Goal: Task Accomplishment & Management: Use online tool/utility

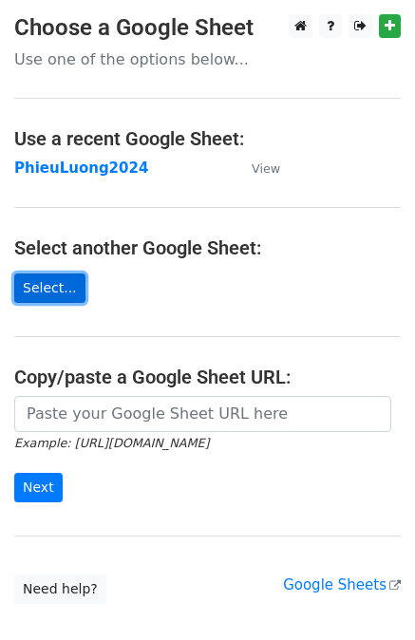
click at [47, 282] on link "Select..." at bounding box center [49, 288] width 71 height 29
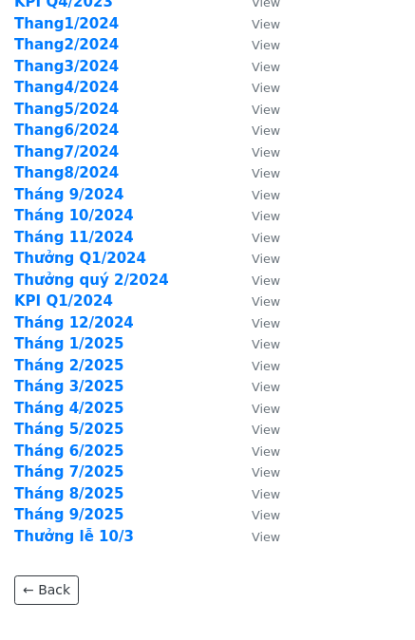
scroll to position [380, 0]
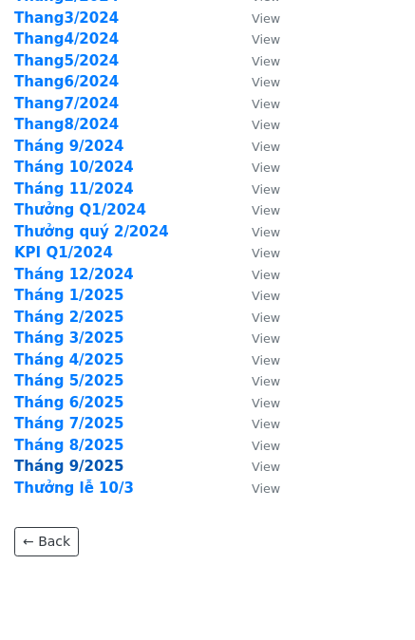
click at [68, 466] on strong "Tháng 9/2025" at bounding box center [68, 466] width 109 height 17
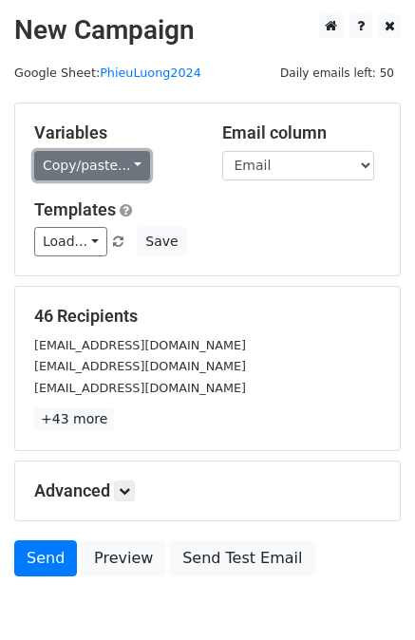
click at [124, 167] on link "Copy/paste..." at bounding box center [92, 165] width 116 height 29
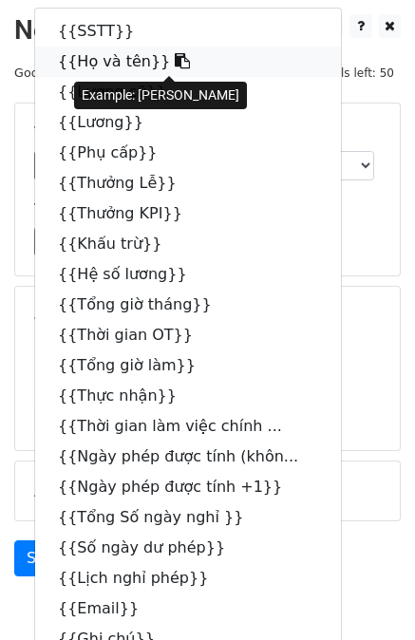
click at [91, 61] on link "{{Họ và tên}}" at bounding box center [188, 62] width 306 height 30
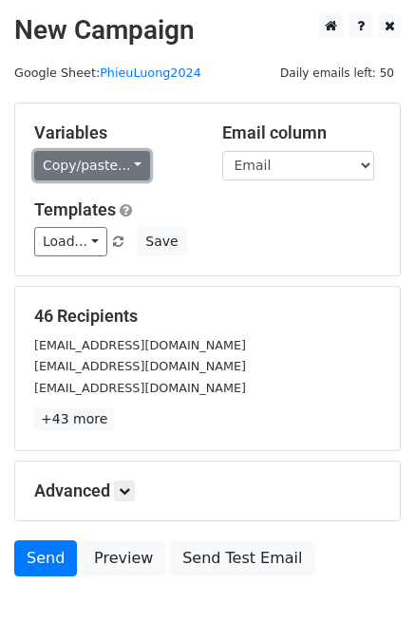
click at [91, 166] on link "Copy/paste..." at bounding box center [92, 165] width 116 height 29
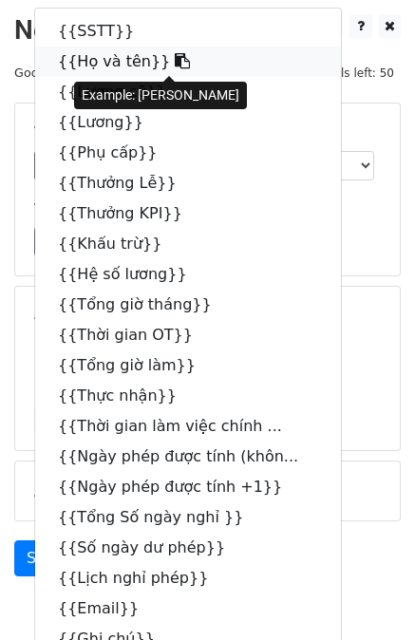
click at [107, 61] on link "{{Họ và tên}}" at bounding box center [188, 62] width 306 height 30
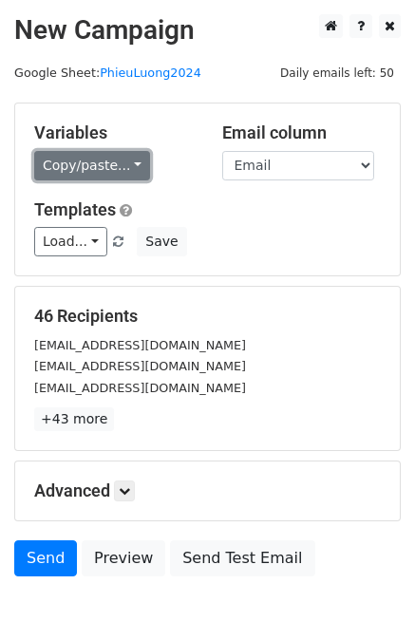
click at [119, 164] on link "Copy/paste..." at bounding box center [92, 165] width 116 height 29
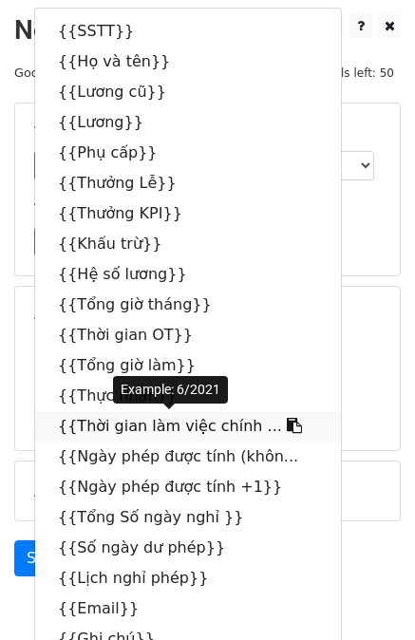
click at [171, 430] on link "{{Thời gian làm việc chính ..." at bounding box center [188, 426] width 306 height 30
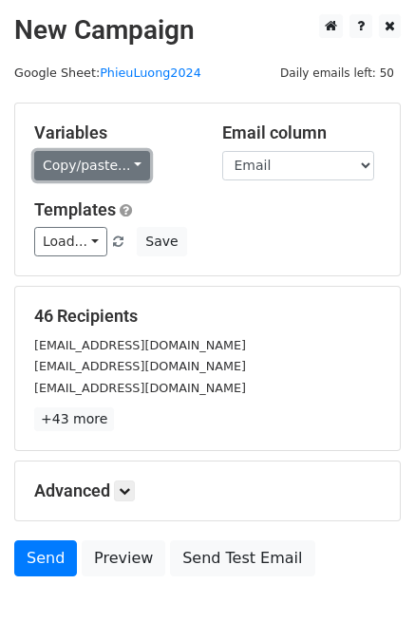
click at [96, 162] on link "Copy/paste..." at bounding box center [92, 165] width 116 height 29
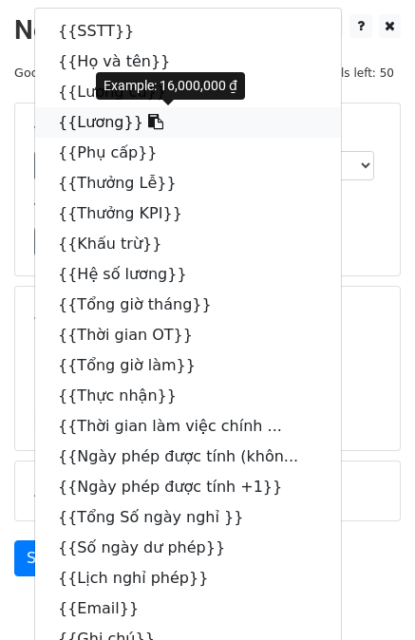
click at [106, 123] on link "{{Lương}}" at bounding box center [188, 122] width 306 height 30
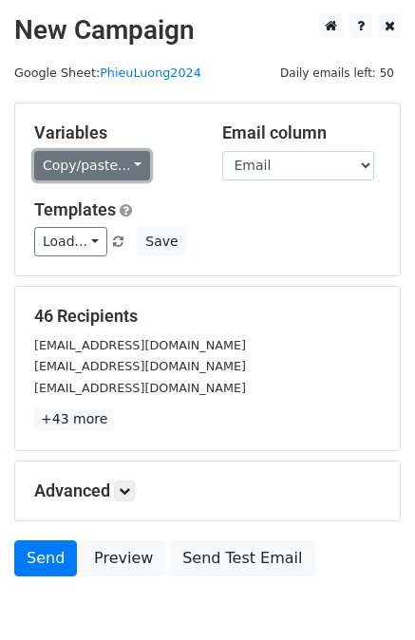
click at [86, 176] on link "Copy/paste..." at bounding box center [92, 165] width 116 height 29
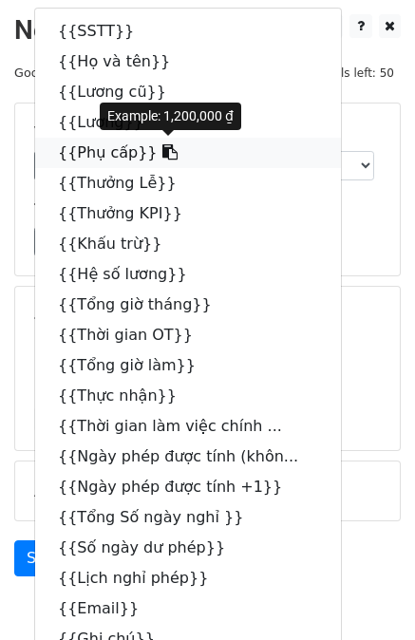
click at [86, 161] on link "{{Phụ cấp}}" at bounding box center [188, 153] width 306 height 30
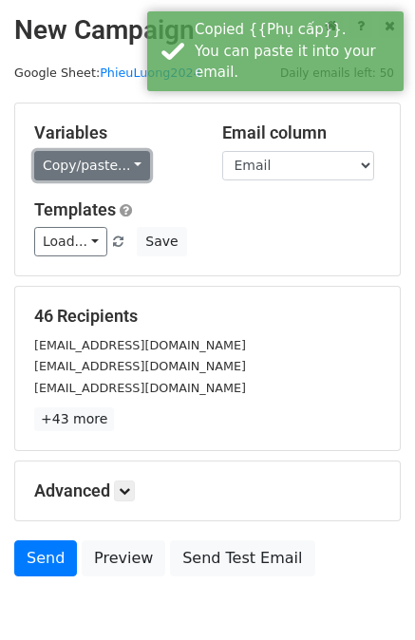
click at [80, 158] on link "Copy/paste..." at bounding box center [92, 165] width 116 height 29
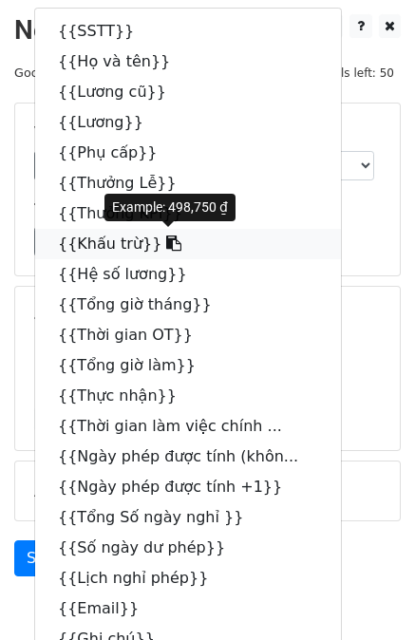
click at [117, 248] on link "{{Khấu trừ}}" at bounding box center [188, 244] width 306 height 30
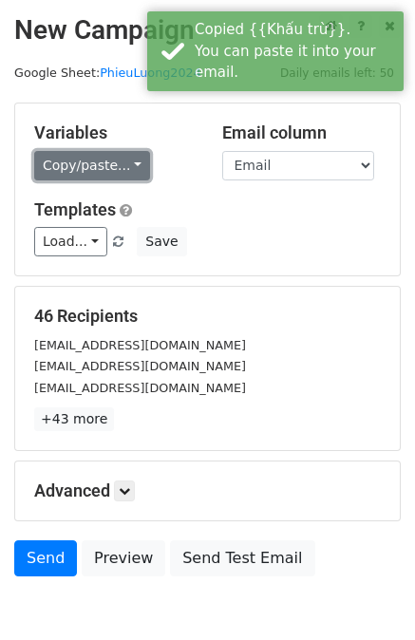
click at [71, 161] on link "Copy/paste..." at bounding box center [92, 165] width 116 height 29
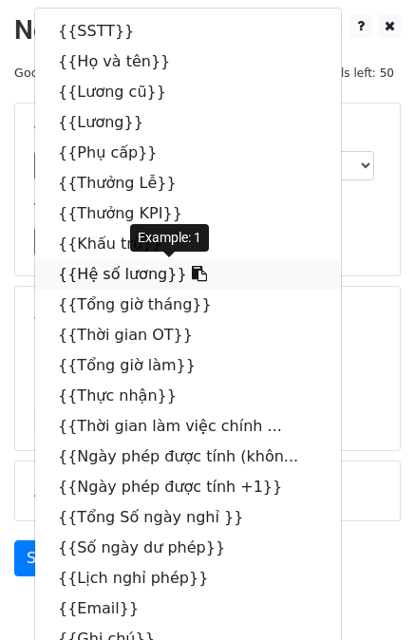
click at [108, 274] on link "{{Hệ số lương}}" at bounding box center [188, 274] width 306 height 30
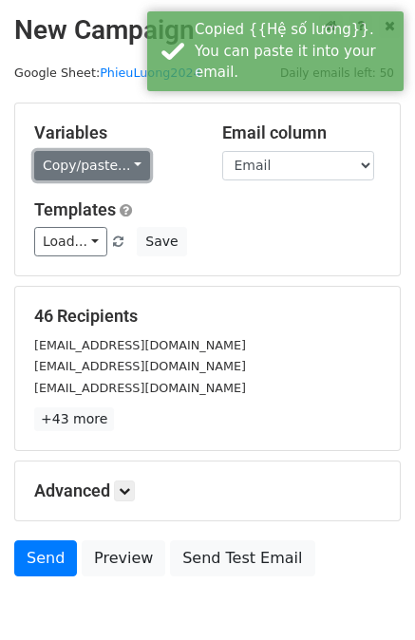
click at [100, 163] on link "Copy/paste..." at bounding box center [92, 165] width 116 height 29
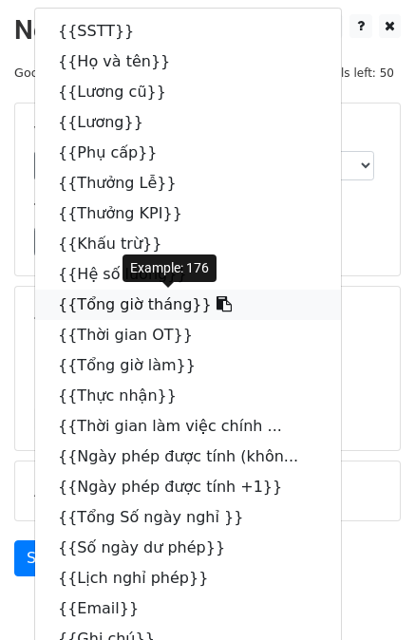
click at [137, 303] on link "{{Tổng giờ tháng}}" at bounding box center [188, 305] width 306 height 30
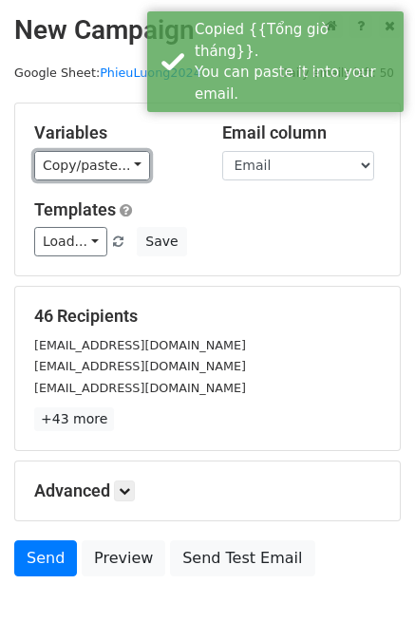
click at [105, 162] on link "Copy/paste..." at bounding box center [92, 165] width 116 height 29
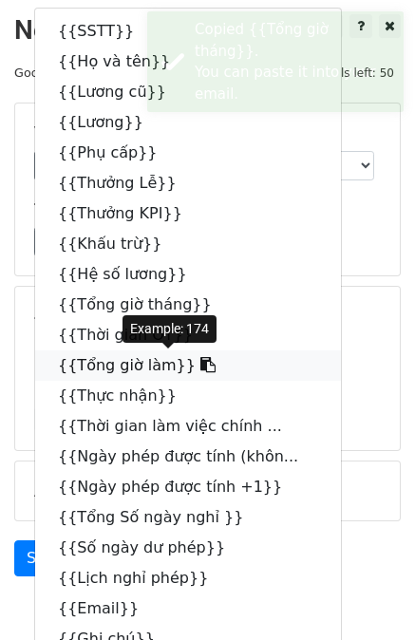
click at [110, 365] on link "{{Tổng giờ làm}}" at bounding box center [188, 365] width 306 height 30
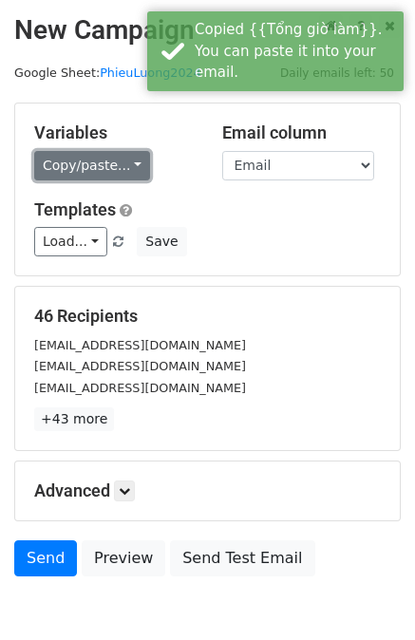
click at [76, 168] on link "Copy/paste..." at bounding box center [92, 165] width 116 height 29
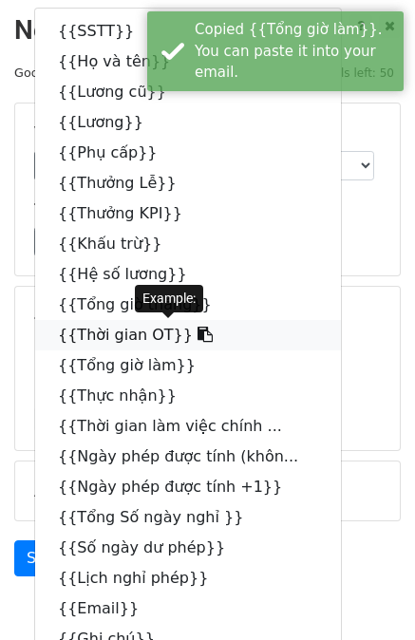
click at [102, 337] on link "{{Thời gian OT}}" at bounding box center [188, 335] width 306 height 30
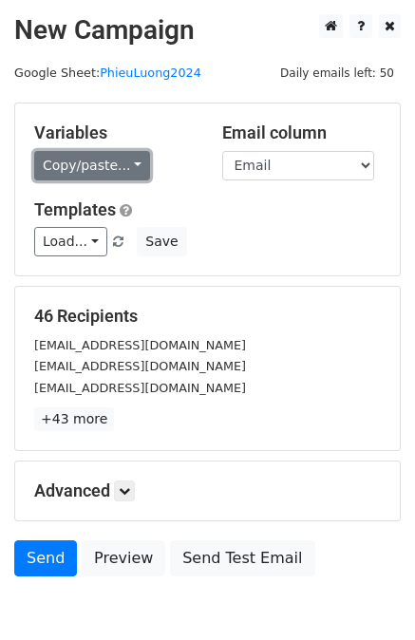
click at [91, 174] on link "Copy/paste..." at bounding box center [92, 165] width 116 height 29
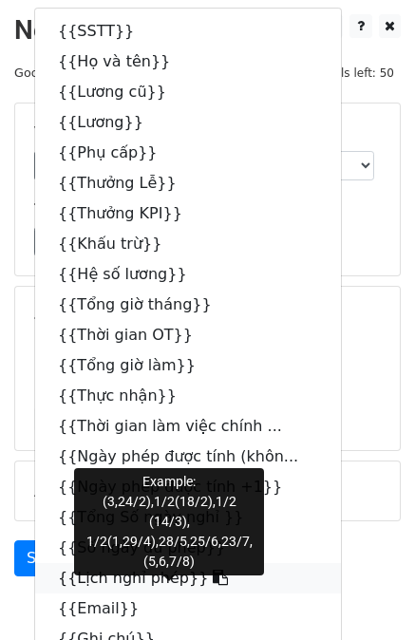
click at [123, 583] on link "{{Lịch nghỉ phép}}" at bounding box center [188, 578] width 306 height 30
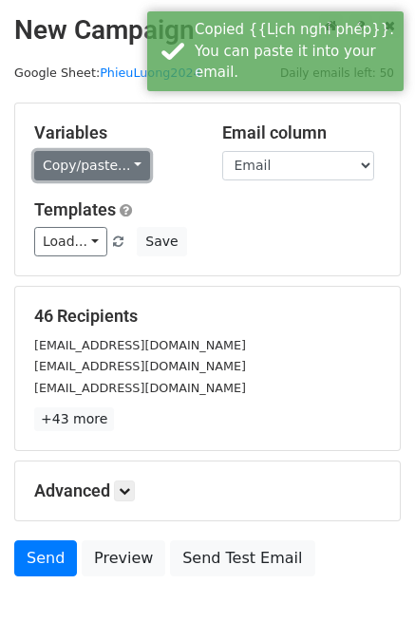
click at [112, 166] on link "Copy/paste..." at bounding box center [92, 165] width 116 height 29
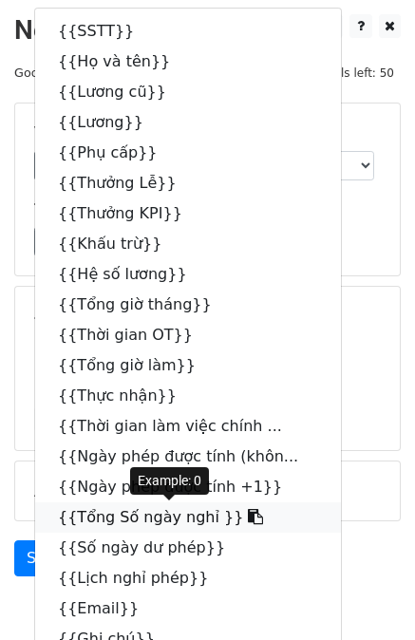
click at [151, 520] on link "{{Tổng Số ngày nghỉ }}" at bounding box center [188, 517] width 306 height 30
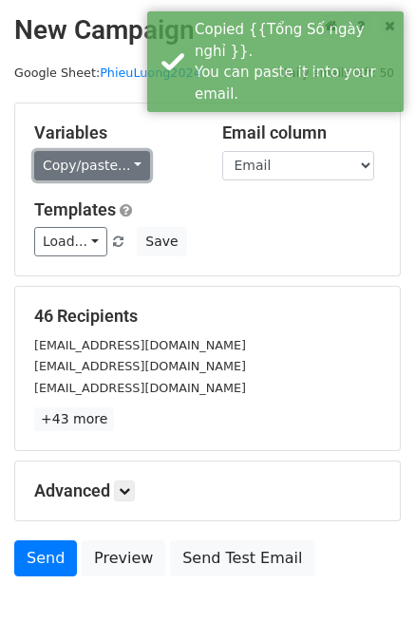
click at [103, 170] on link "Copy/paste..." at bounding box center [92, 165] width 116 height 29
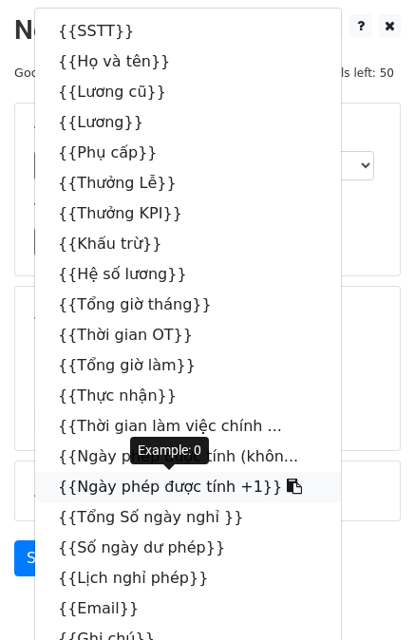
click at [153, 485] on link "{{Ngày phép được tính +1}}" at bounding box center [188, 487] width 306 height 30
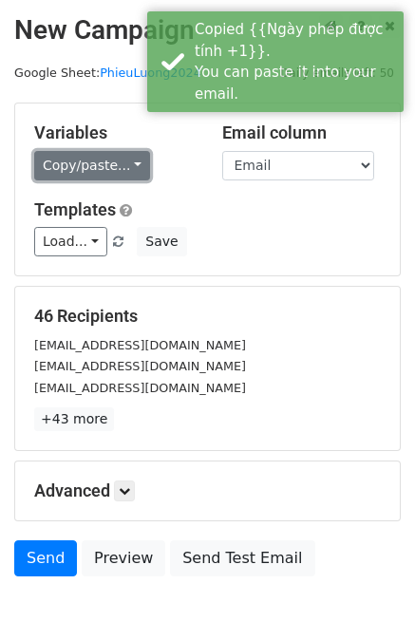
click at [104, 161] on link "Copy/paste..." at bounding box center [92, 165] width 116 height 29
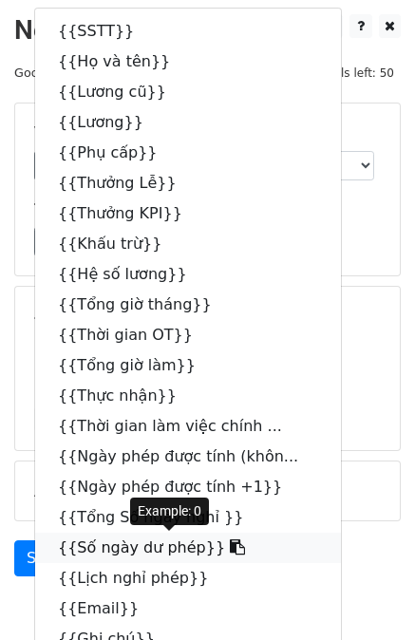
click at [118, 546] on link "{{Số ngày dư phép}}" at bounding box center [188, 548] width 306 height 30
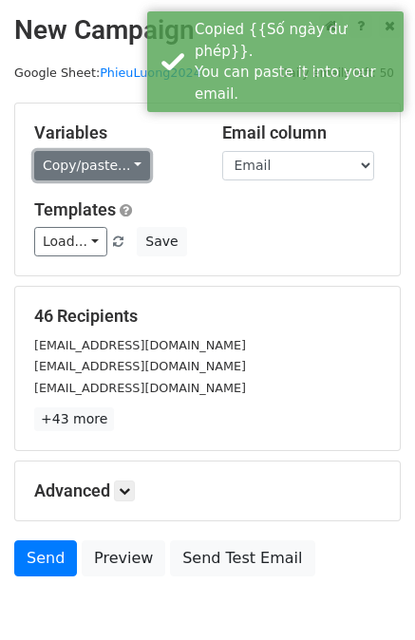
click at [90, 157] on link "Copy/paste..." at bounding box center [92, 165] width 116 height 29
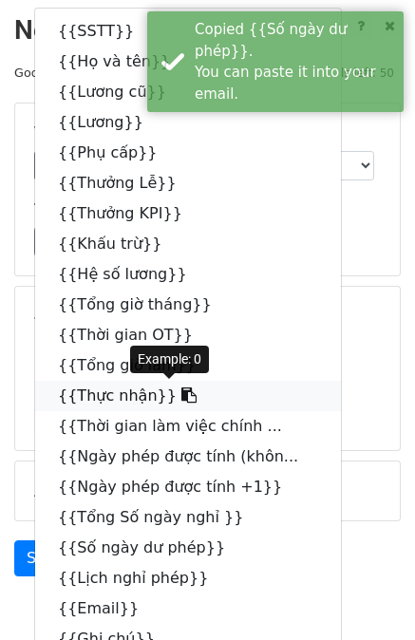
click at [130, 394] on link "{{Thực nhận}}" at bounding box center [188, 396] width 306 height 30
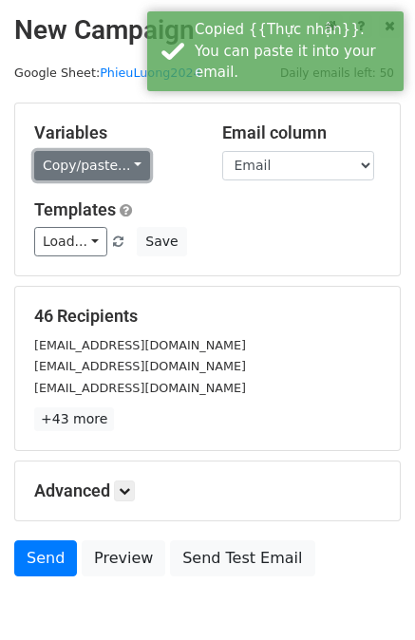
click at [103, 163] on link "Copy/paste..." at bounding box center [92, 165] width 116 height 29
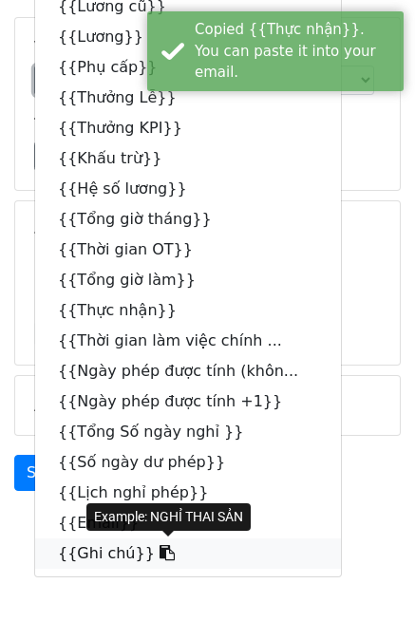
scroll to position [95, 0]
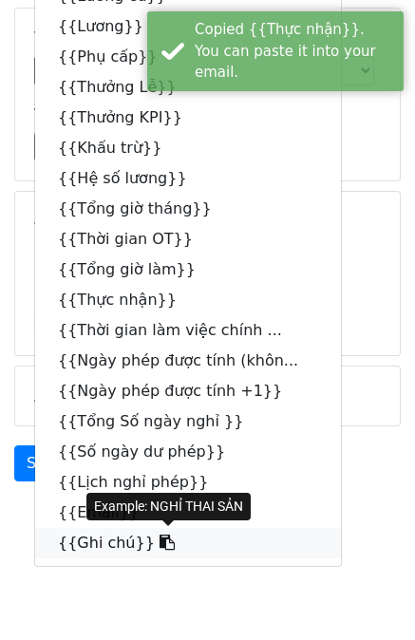
click at [102, 540] on link "{{Ghi chú}}" at bounding box center [188, 543] width 306 height 30
